Goal: Use online tool/utility: Utilize a website feature to perform a specific function

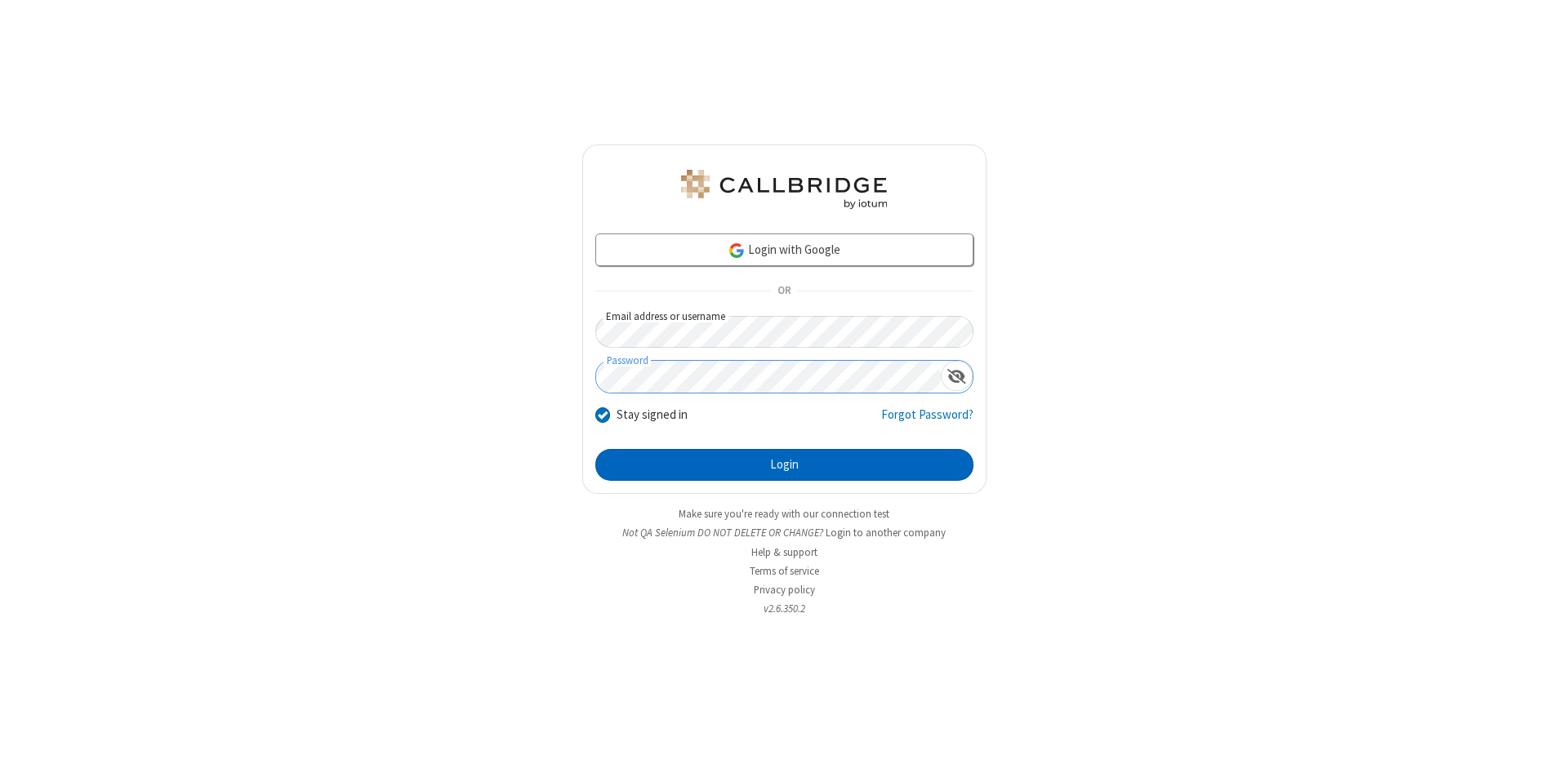
click at [784, 466] on button "Login" at bounding box center [784, 465] width 378 height 33
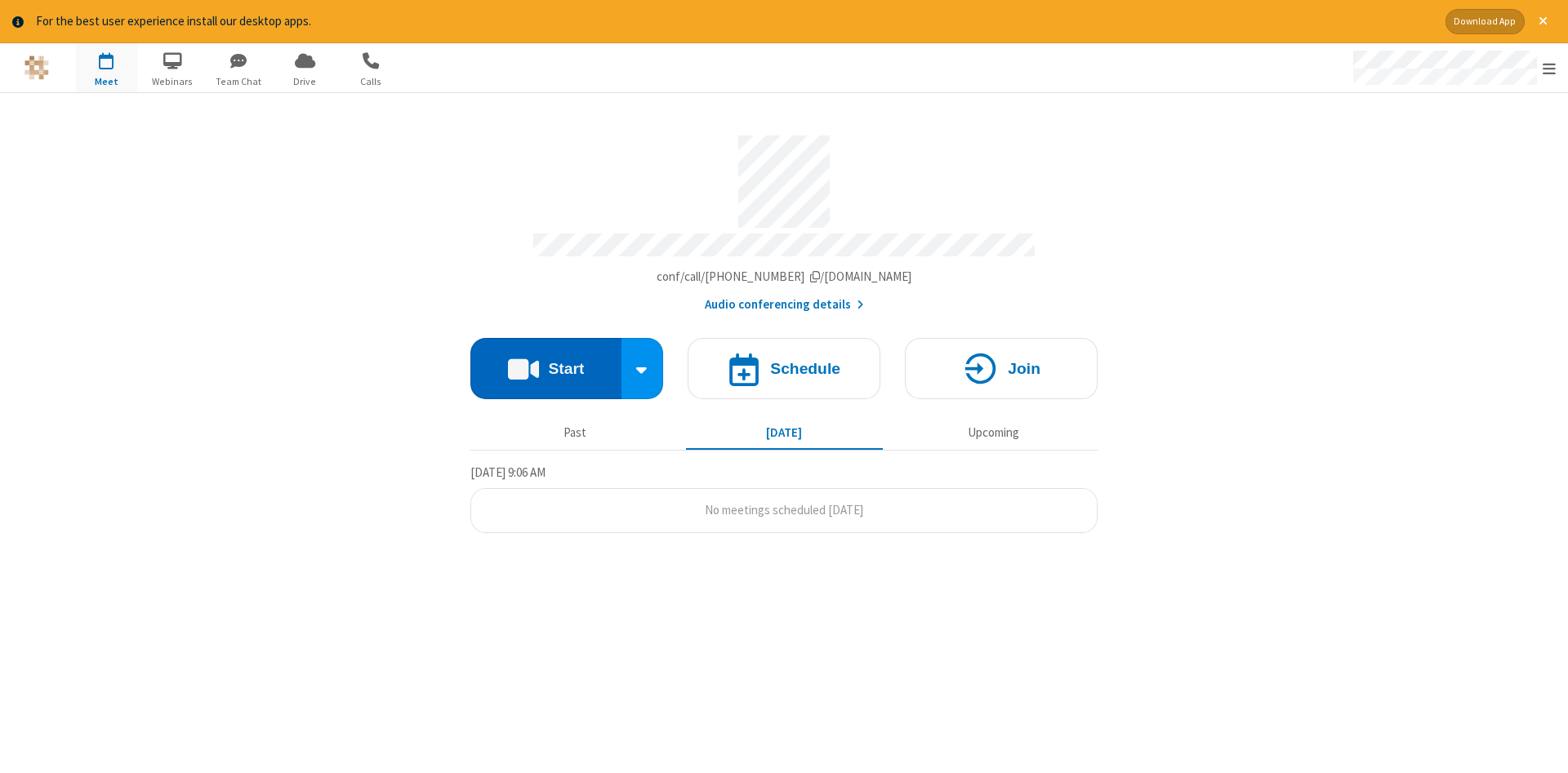
click at [545, 362] on button "Start" at bounding box center [546, 369] width 151 height 61
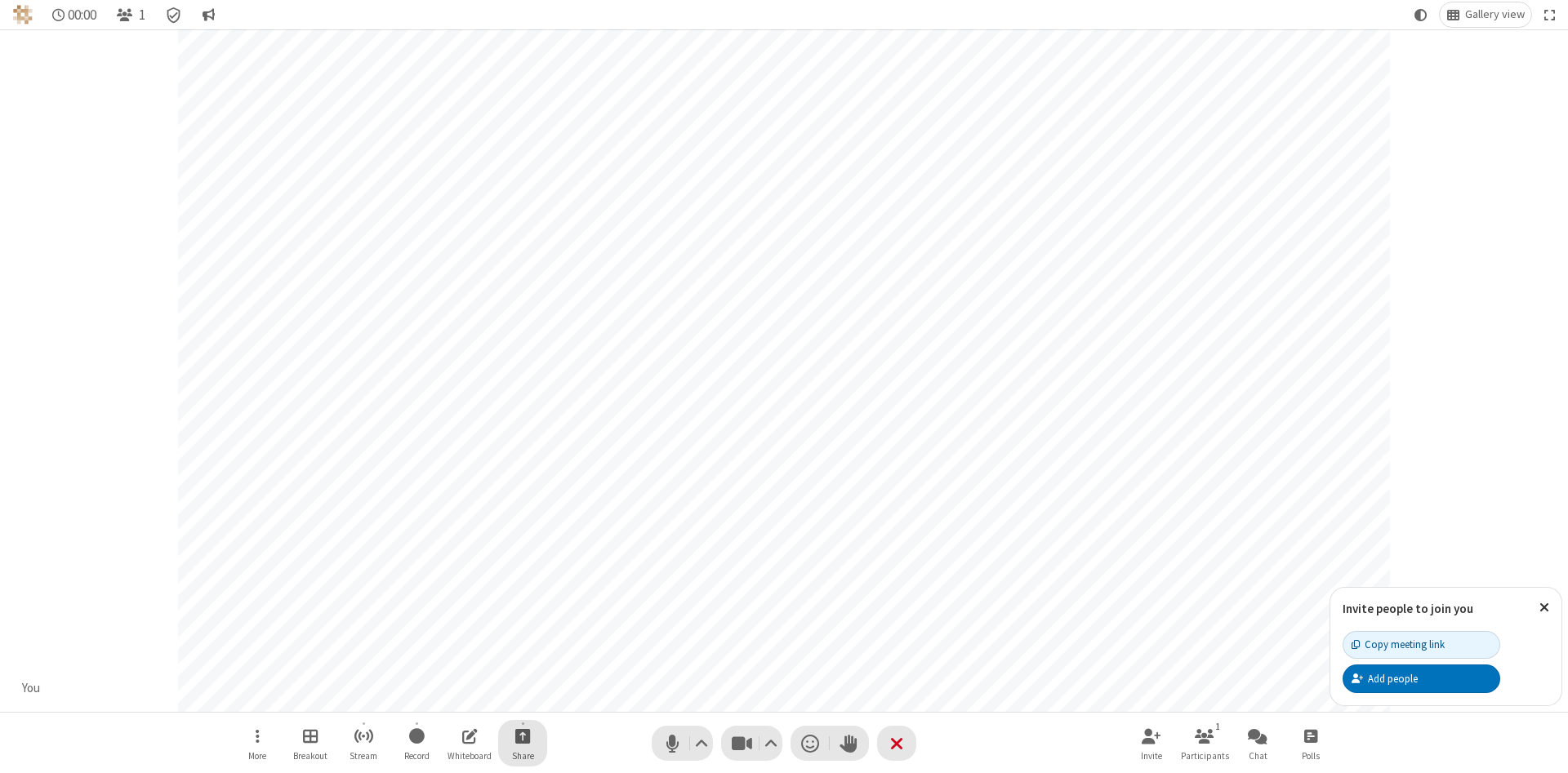
click at [522, 736] on span "Start sharing" at bounding box center [522, 736] width 15 height 20
click at [456, 696] on span "Share my screen" at bounding box center [456, 698] width 19 height 14
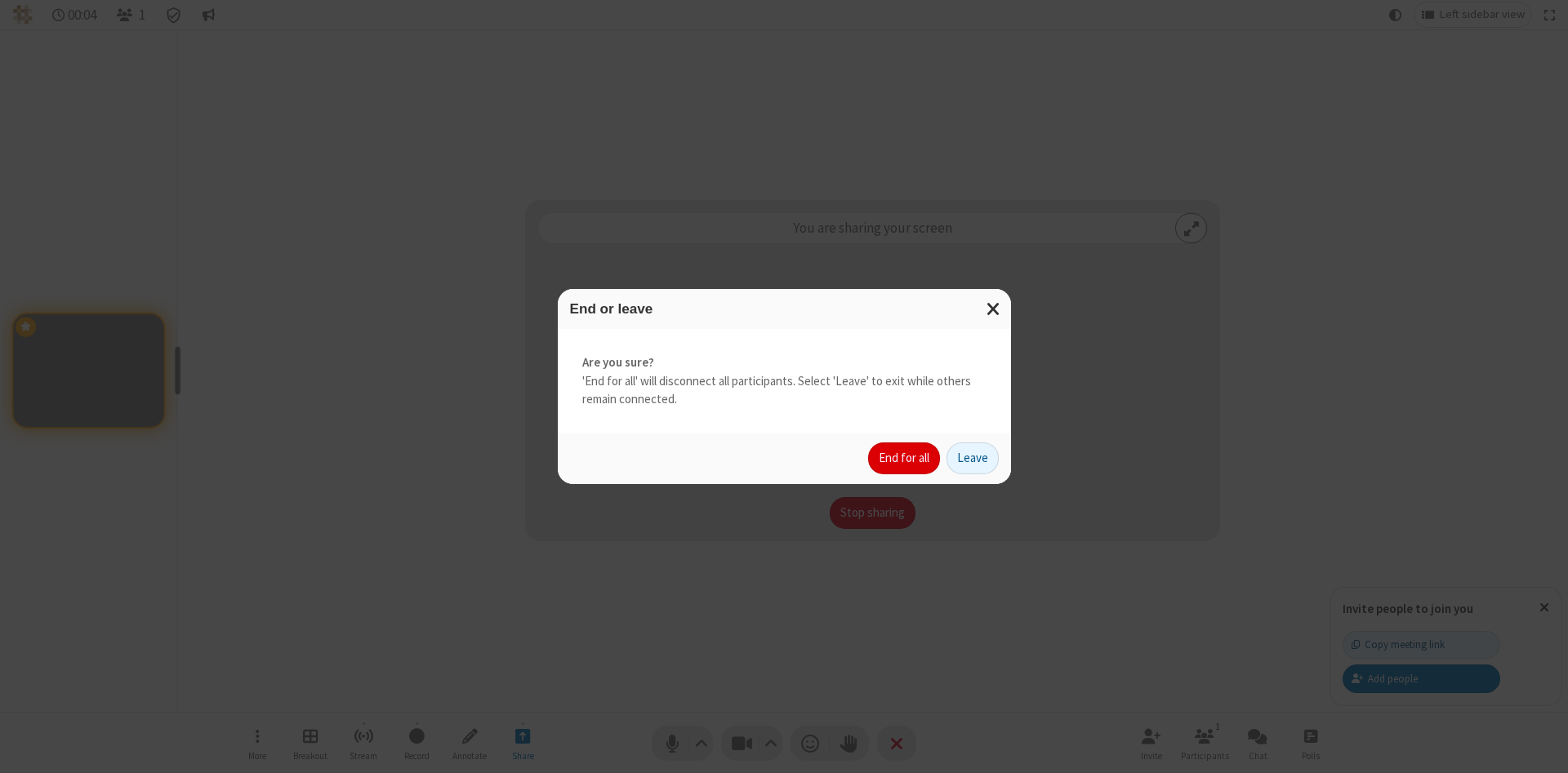
click at [905, 458] on button "End for all" at bounding box center [904, 459] width 72 height 33
